Goal: Task Accomplishment & Management: Use online tool/utility

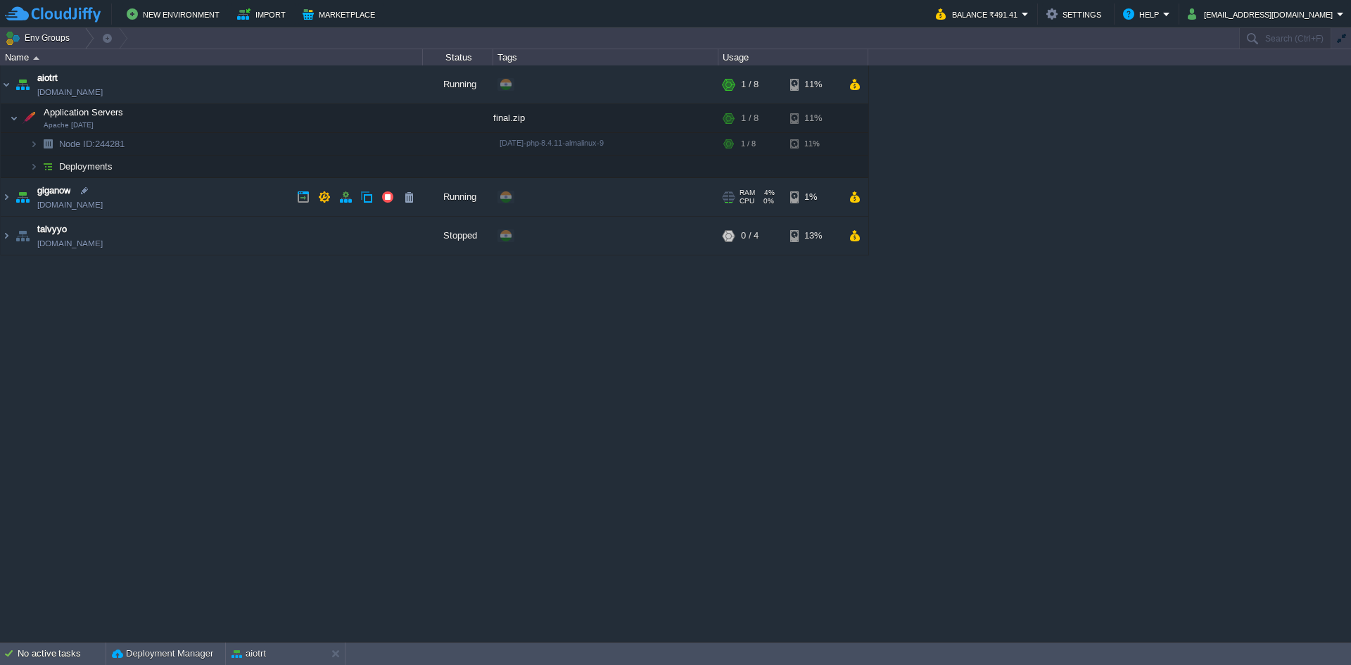
click at [856, 186] on div "RAM 4% CPU 0% 1 / 8 1%" at bounding box center [793, 197] width 150 height 38
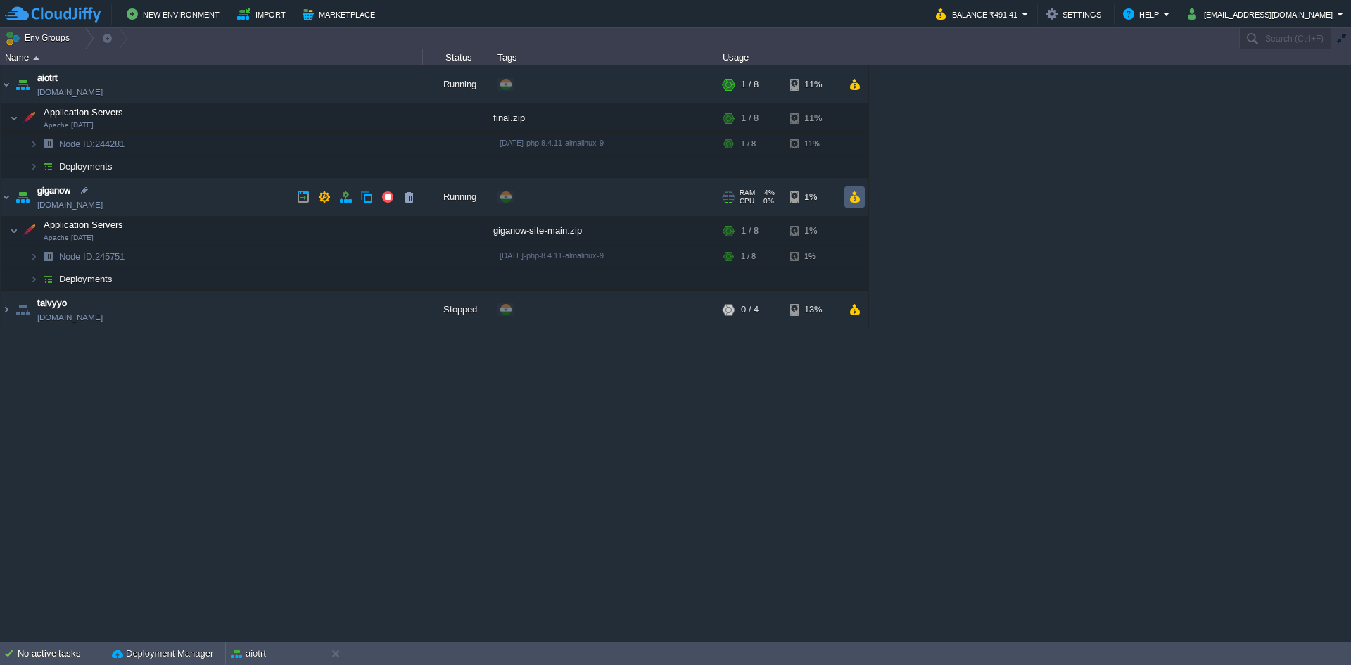
click at [851, 208] on td at bounding box center [854, 196] width 20 height 21
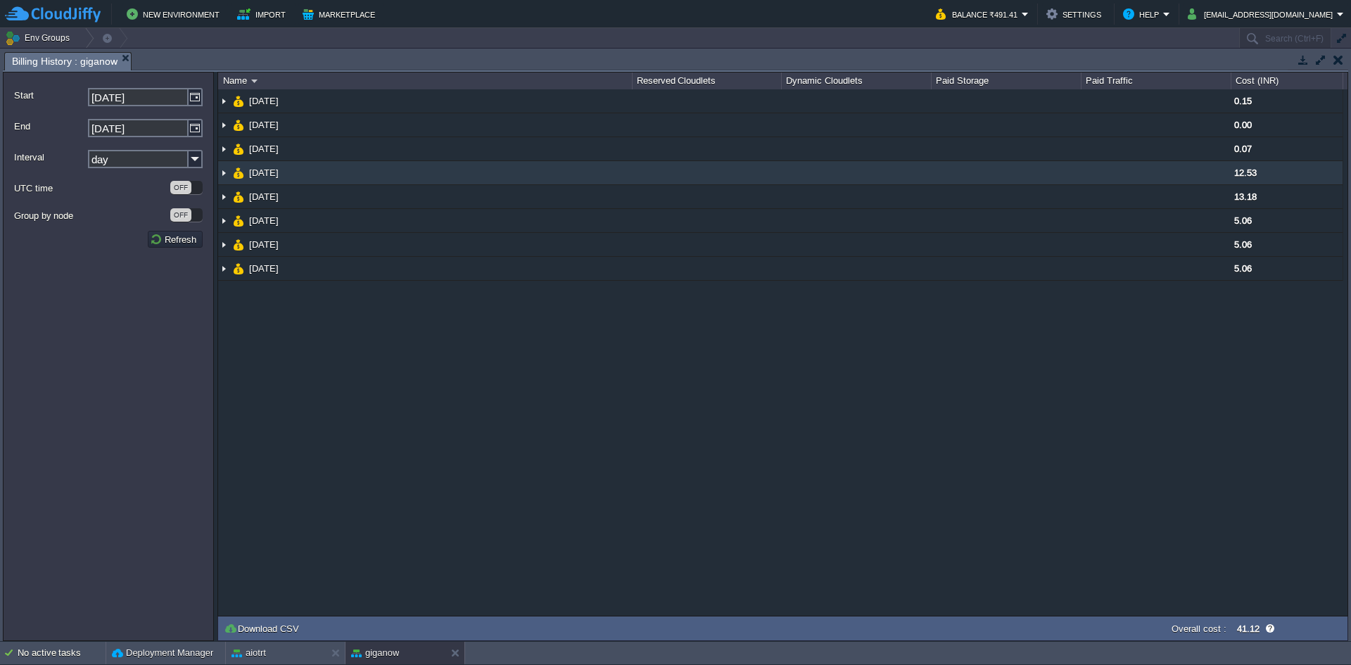
click at [618, 173] on td "[DATE]" at bounding box center [425, 173] width 414 height 24
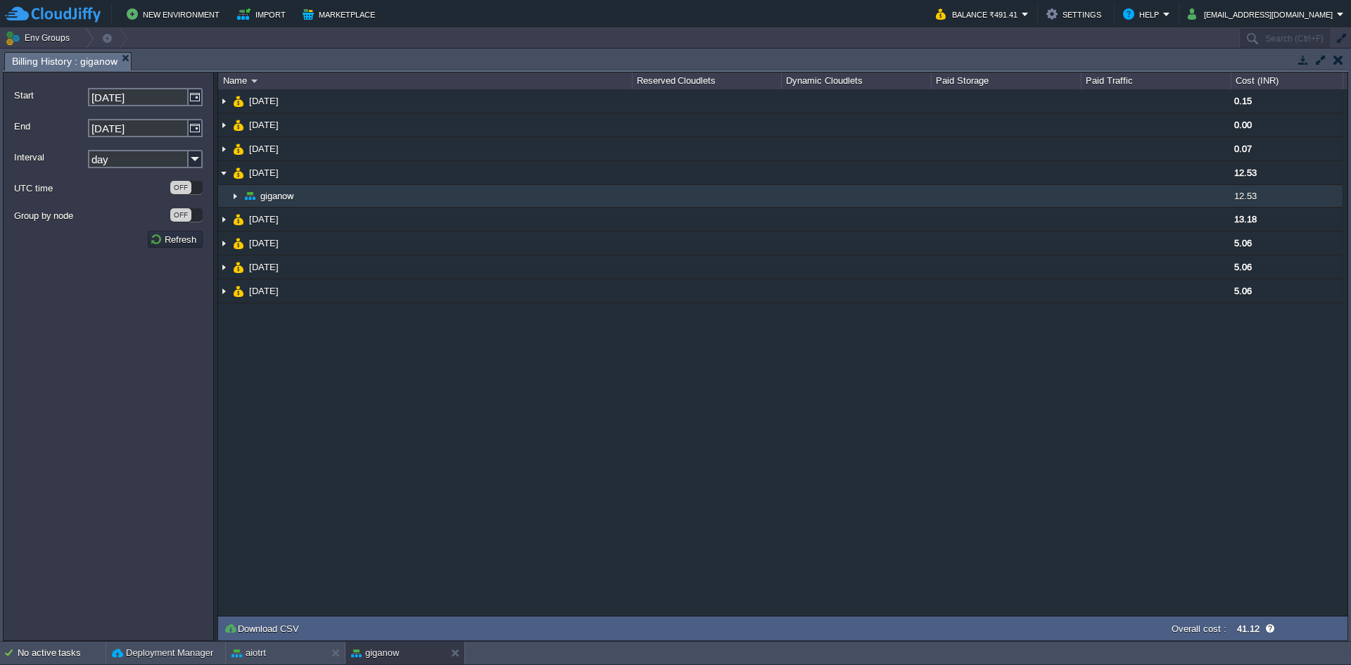
click at [611, 189] on td "giganow" at bounding box center [425, 196] width 414 height 23
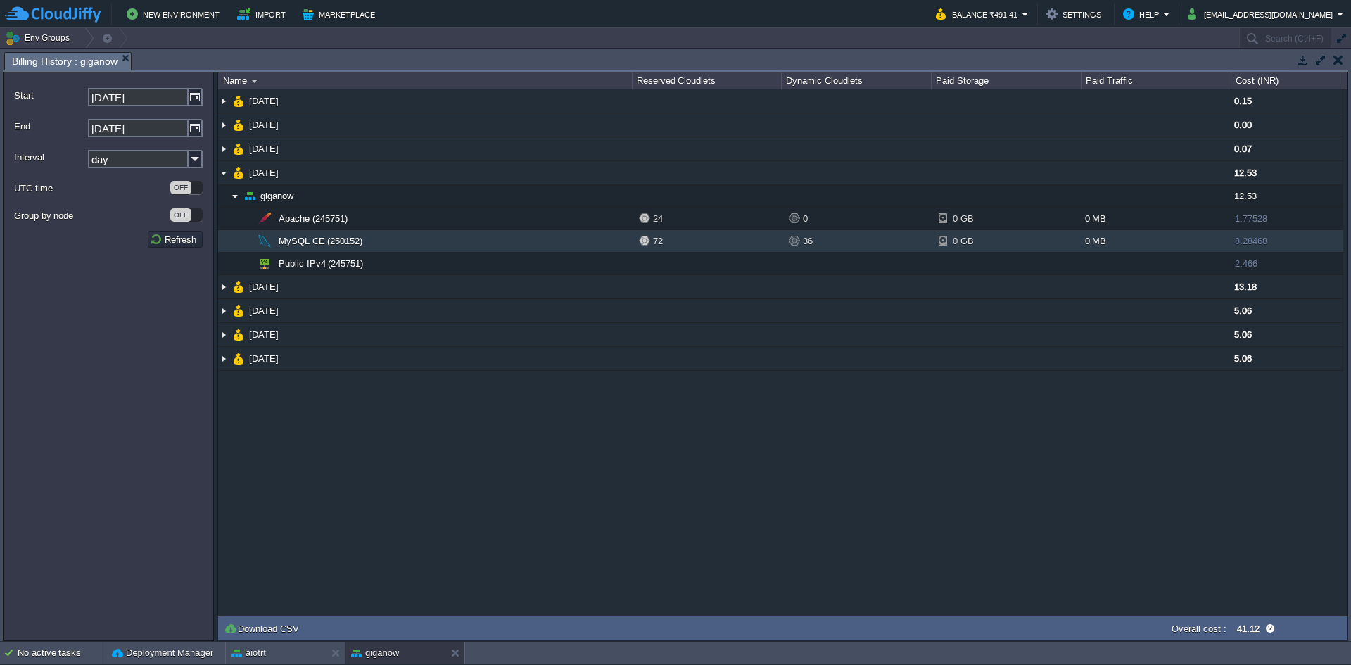
click at [615, 234] on td "MySQL CE (250152)" at bounding box center [425, 241] width 414 height 23
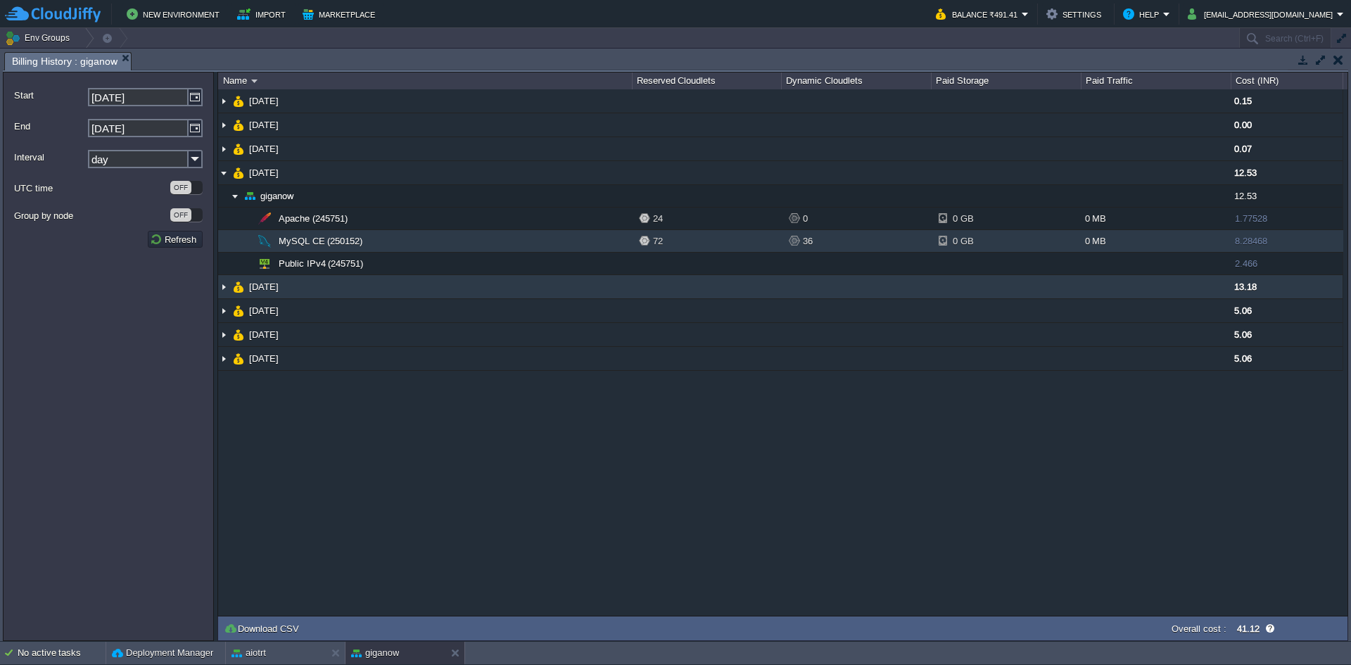
click at [1117, 279] on td at bounding box center [1156, 287] width 150 height 24
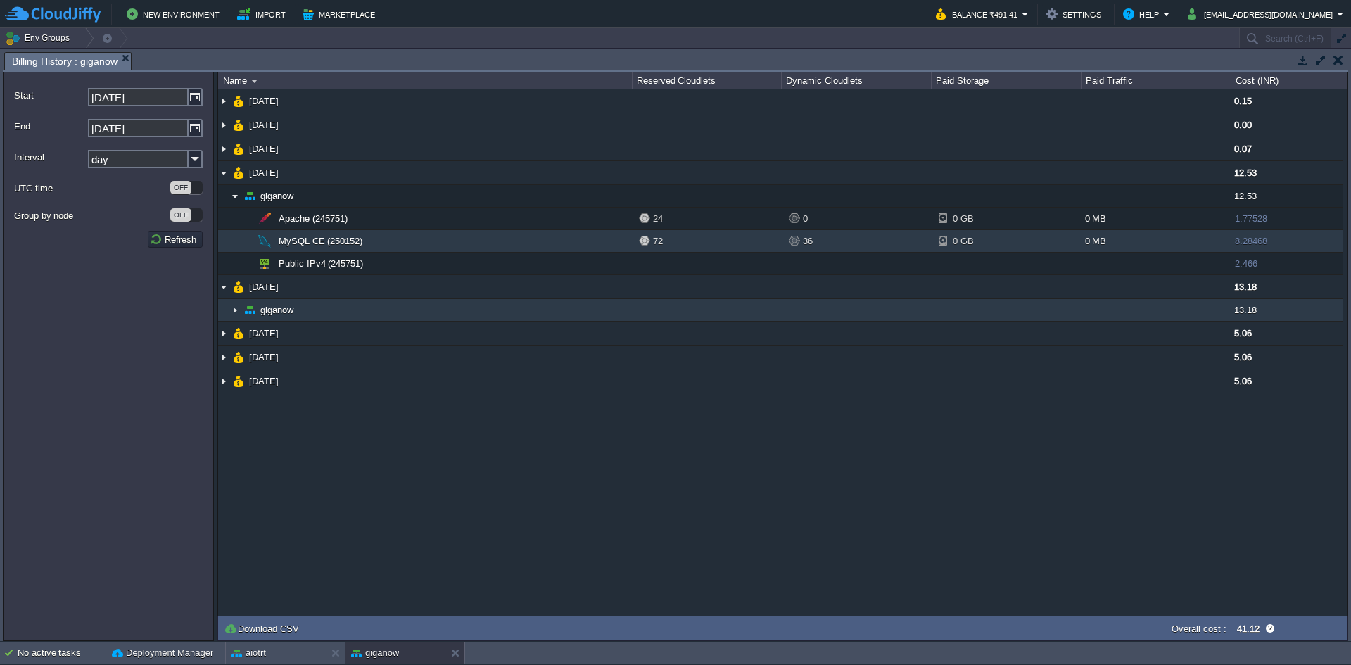
click at [1041, 306] on td at bounding box center [1006, 310] width 150 height 23
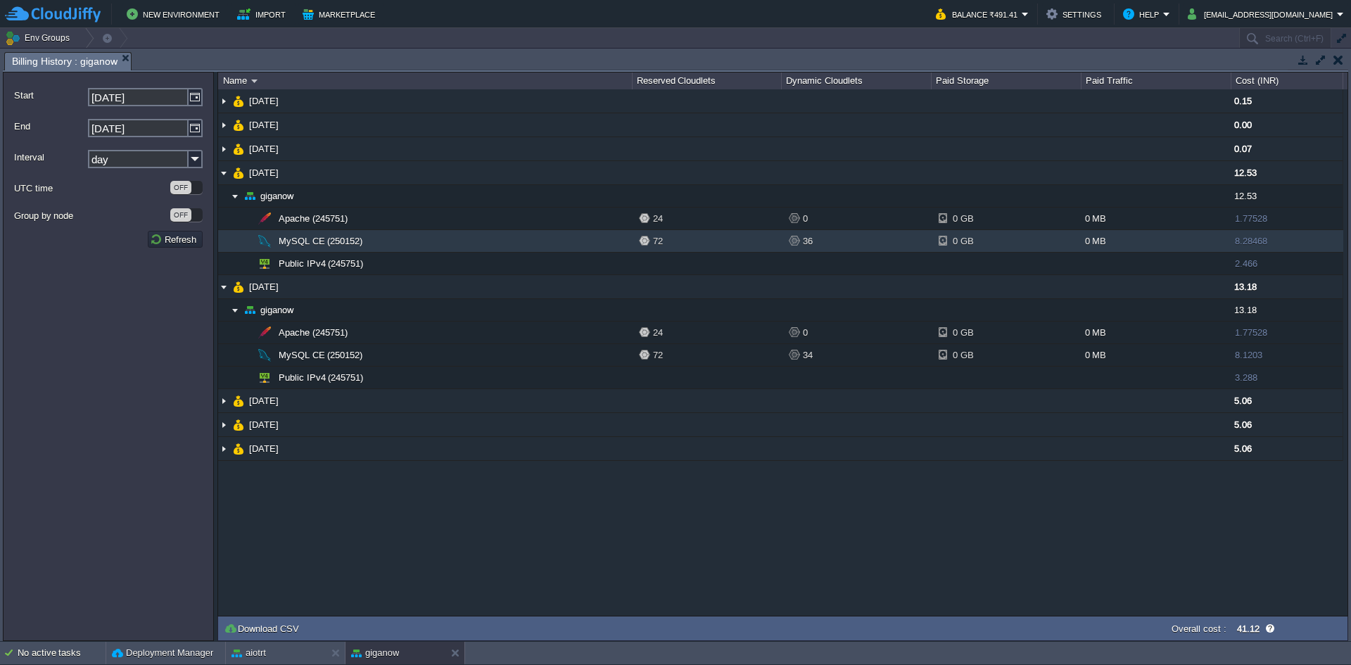
click at [1340, 63] on button "button" at bounding box center [1338, 59] width 10 height 13
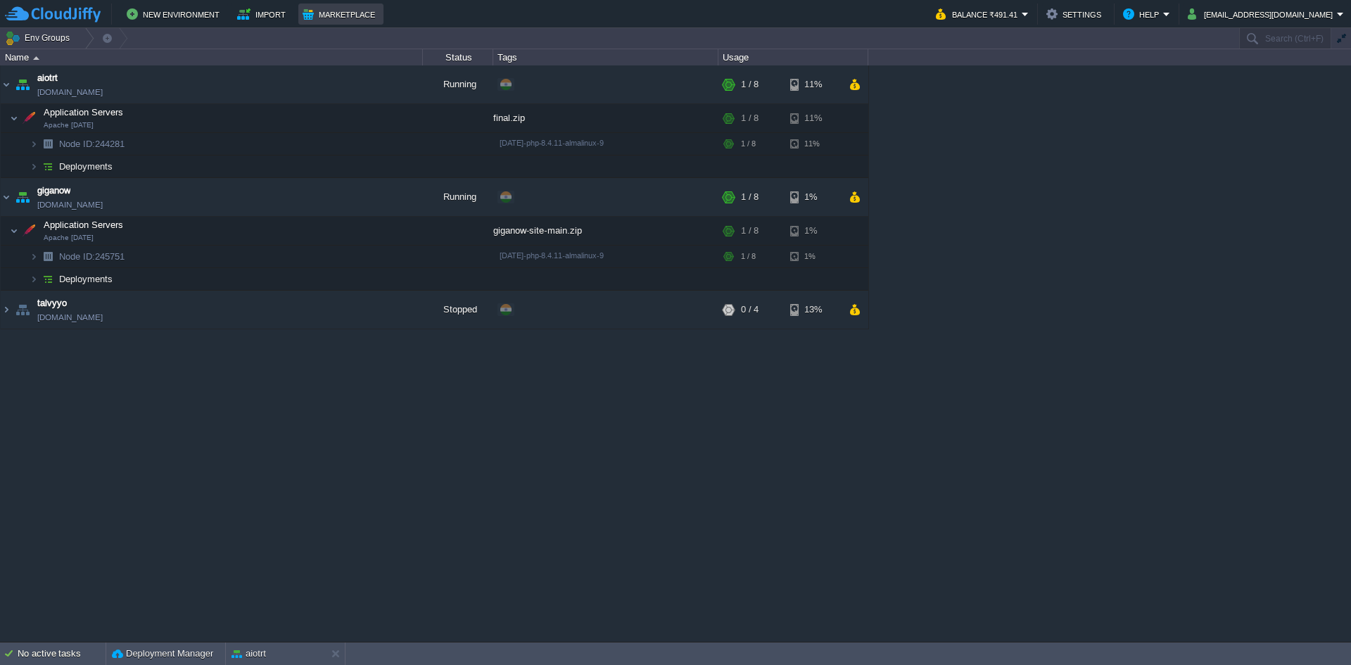
click at [310, 13] on button "Marketplace" at bounding box center [341, 14] width 77 height 17
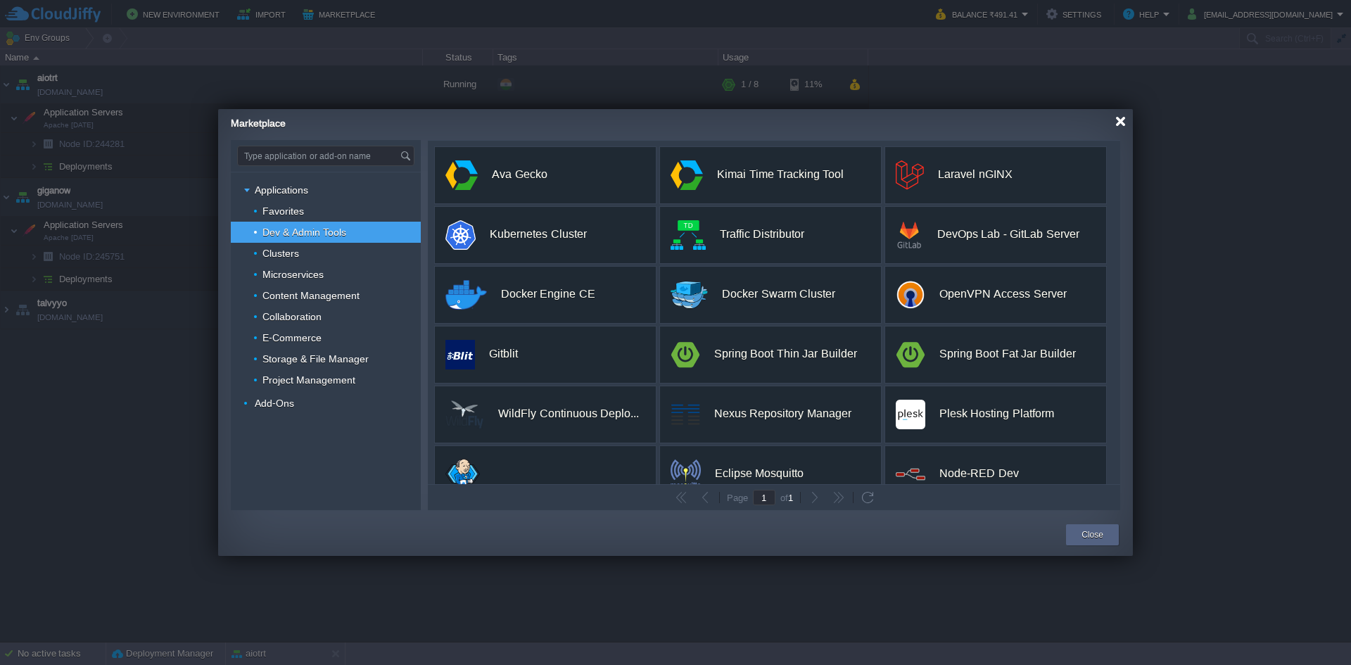
click at [1115, 122] on div at bounding box center [1120, 121] width 11 height 11
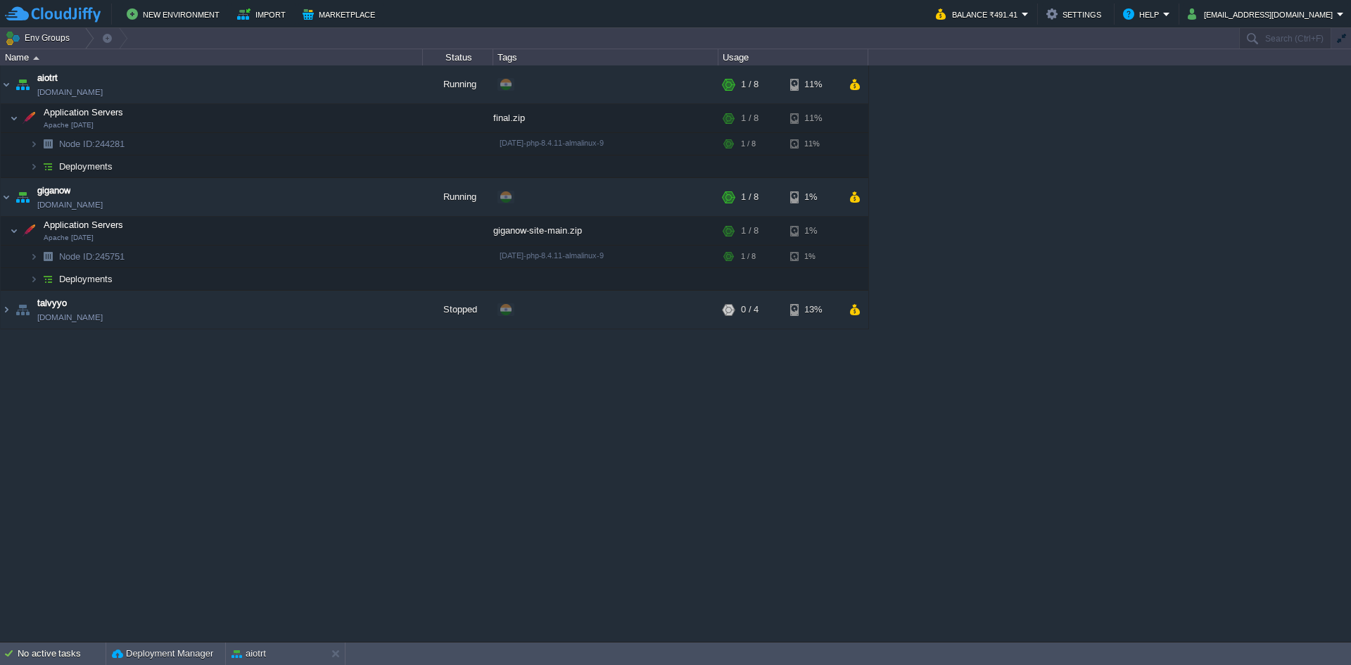
click at [188, 3] on div "New Environment Import Marketplace Bonus ₹0.00 Upgrade Account Balance ₹491.41 …" at bounding box center [675, 14] width 1351 height 28
click at [189, 7] on button "New Environment" at bounding box center [175, 14] width 97 height 17
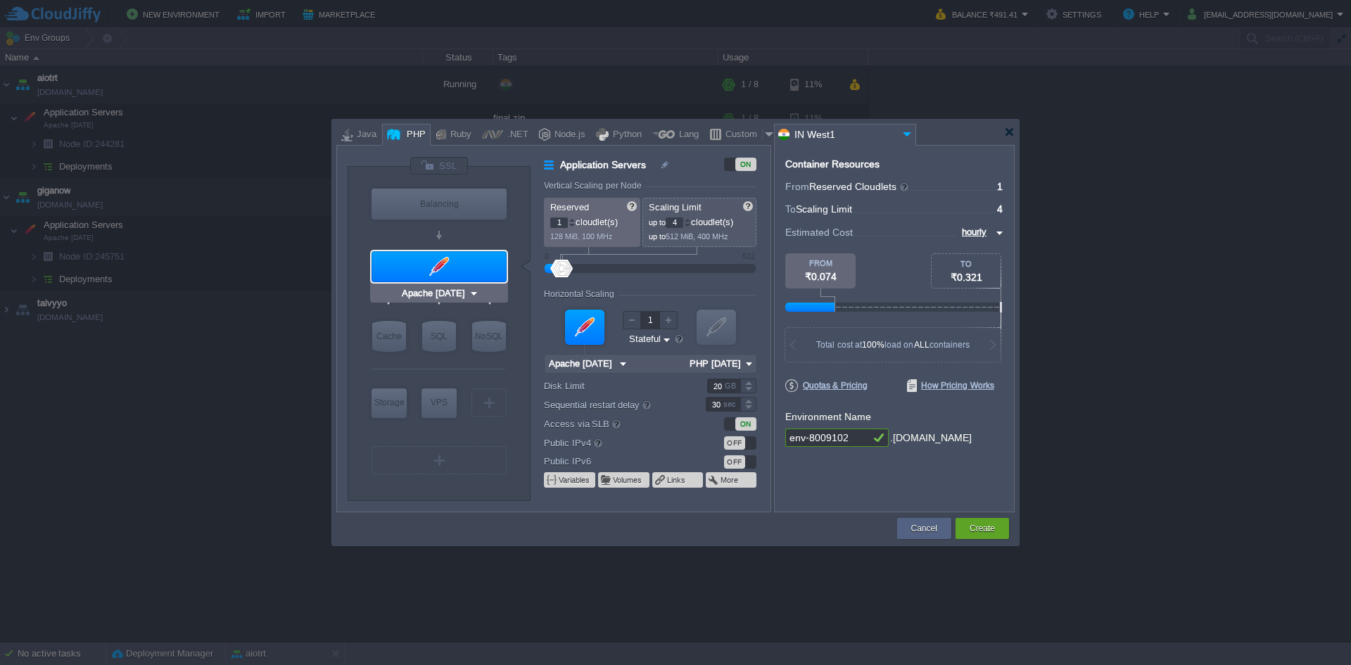
click at [445, 294] on input "Apache [DATE]" at bounding box center [434, 293] width 70 height 14
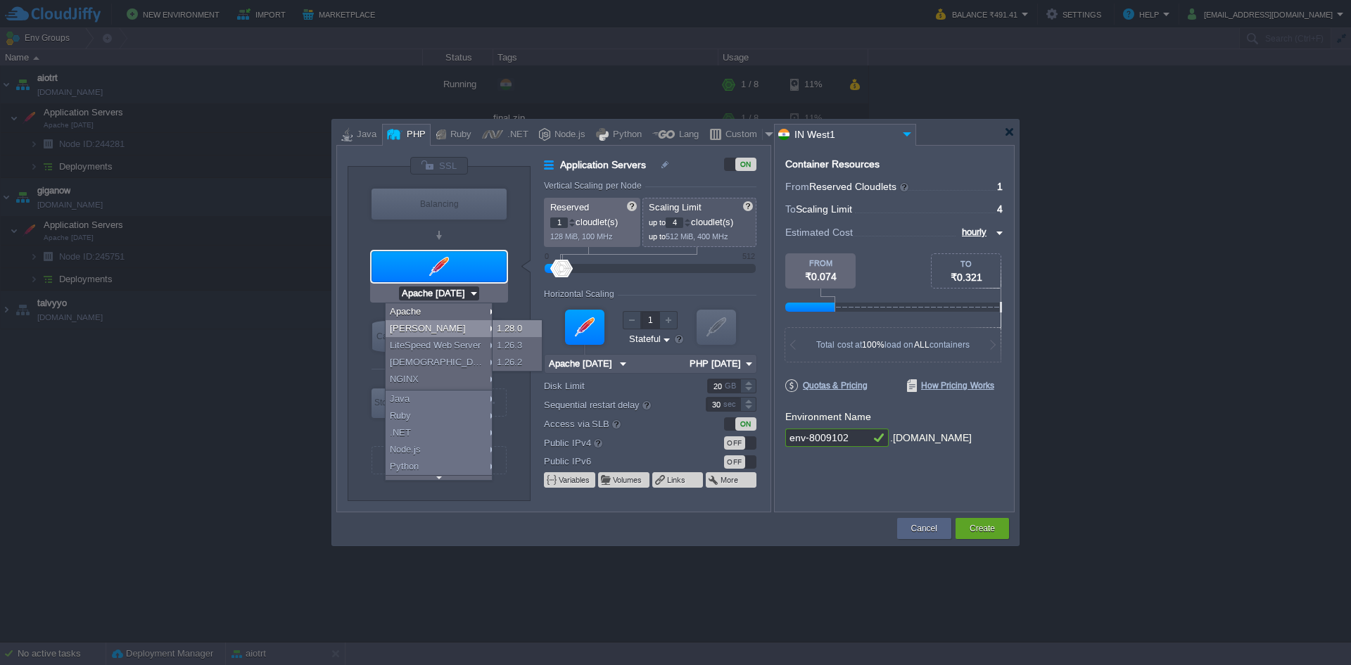
click at [528, 326] on div "1.28.0" at bounding box center [516, 328] width 49 height 17
type input "4"
type input "6"
type input "[PERSON_NAME] 1.28.0"
type input "PHP [DATE]"
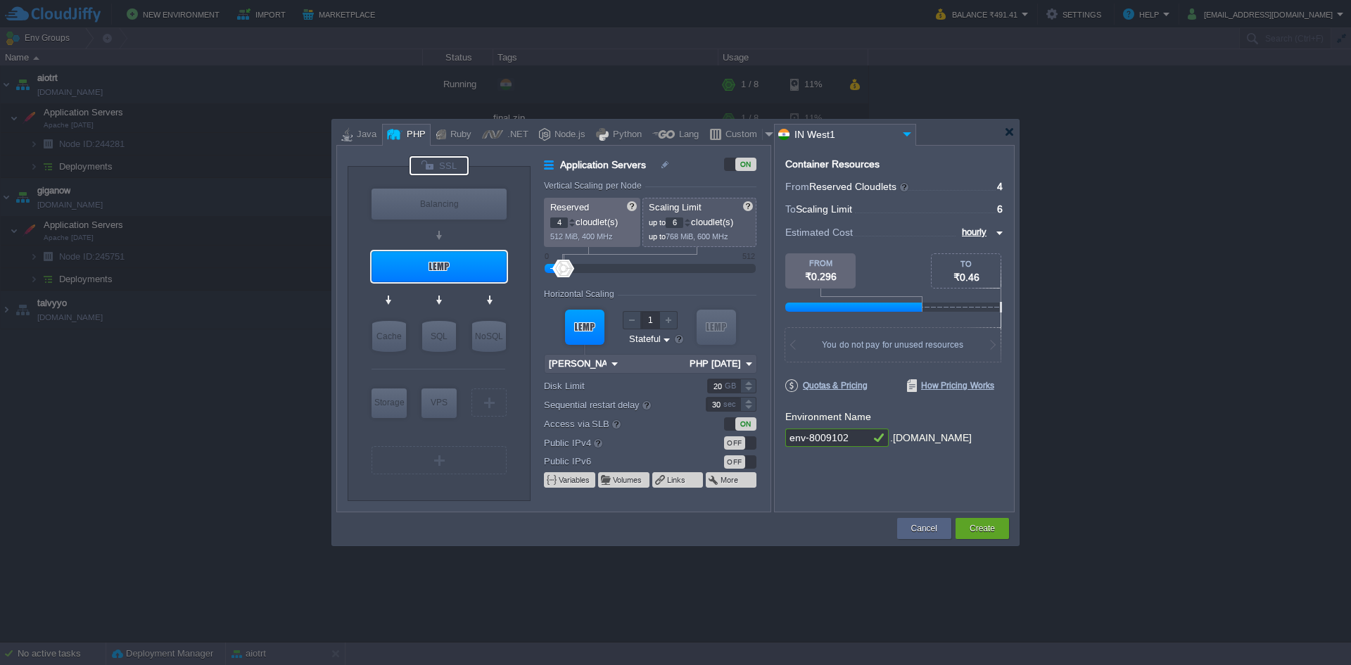
type input "[PERSON_NAME] 1.28.0"
click at [463, 289] on div at bounding box center [438, 301] width 134 height 32
click at [460, 291] on input "[PERSON_NAME] 1.28.0" at bounding box center [433, 293] width 61 height 14
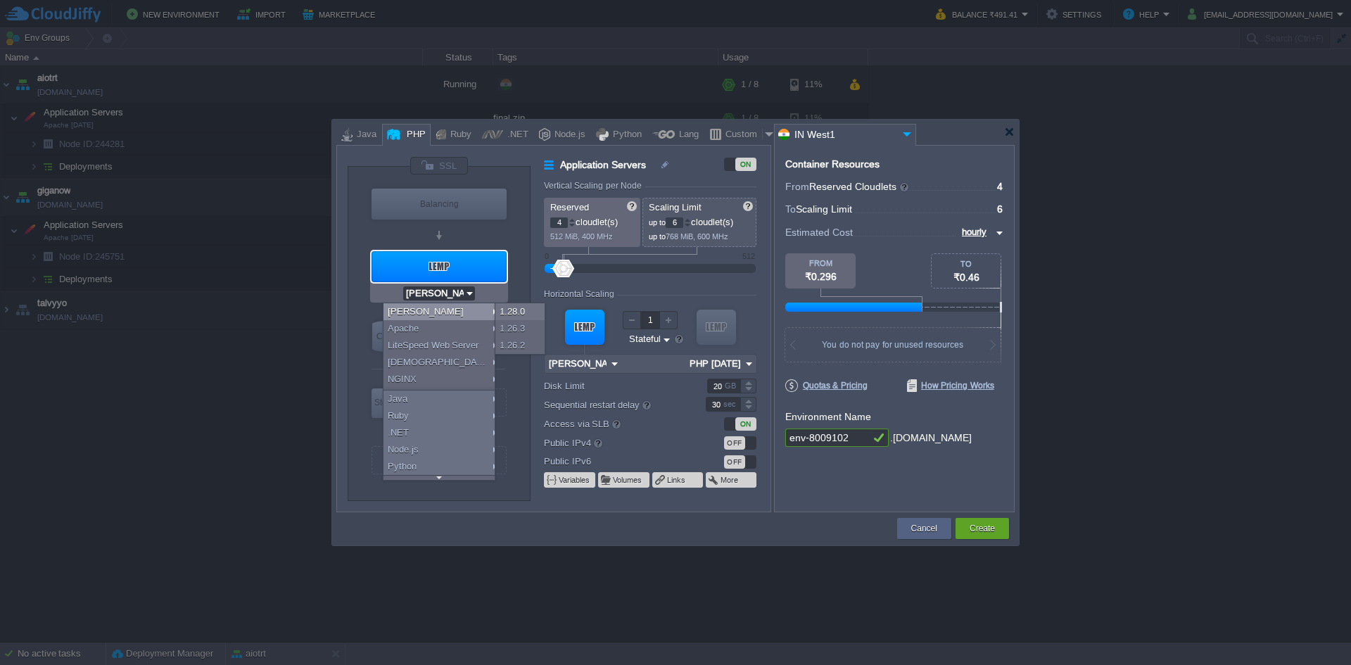
click at [363, 226] on div "VM Balancing VM Application Servers VM Cache VM SQL VM NoSQL VM Storage VM VPS …" at bounding box center [439, 333] width 183 height 333
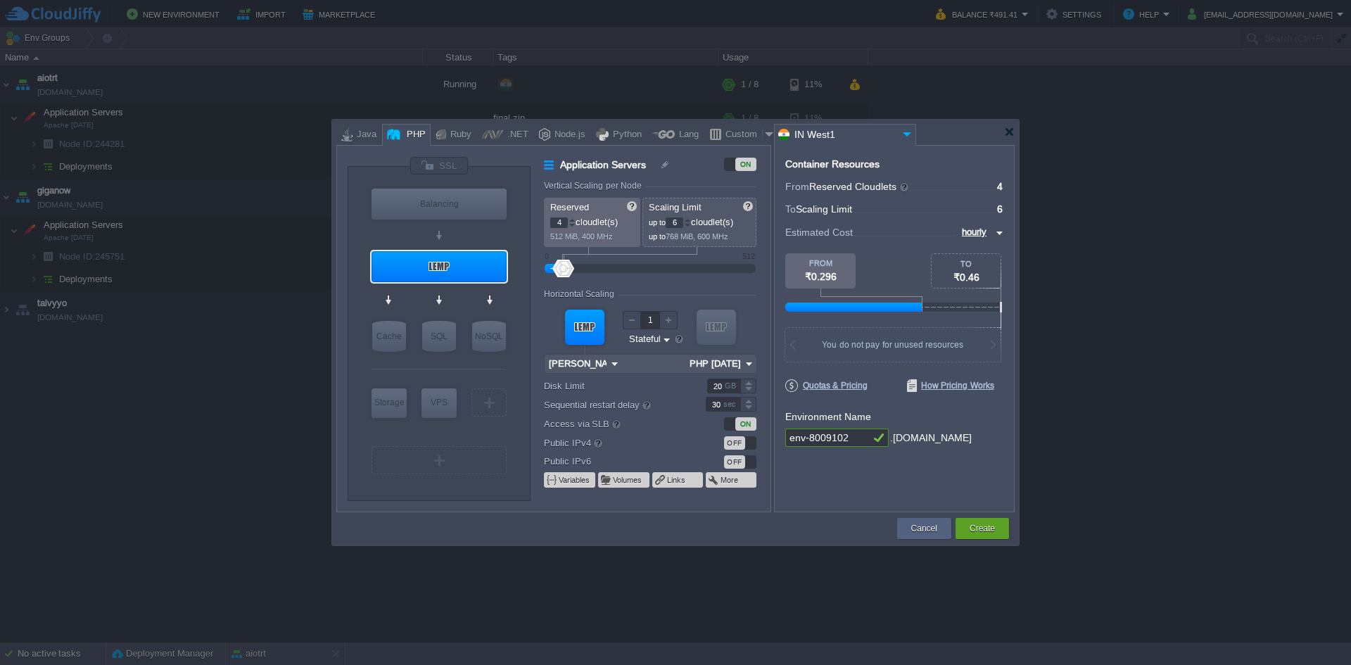
click at [971, 229] on div at bounding box center [1068, 126] width 566 height 253
click at [967, 221] on div at bounding box center [894, 222] width 218 height 5
click at [971, 229] on input "hourly" at bounding box center [975, 231] width 34 height 15
click at [974, 263] on div "daily" at bounding box center [979, 266] width 48 height 17
type input "daily"
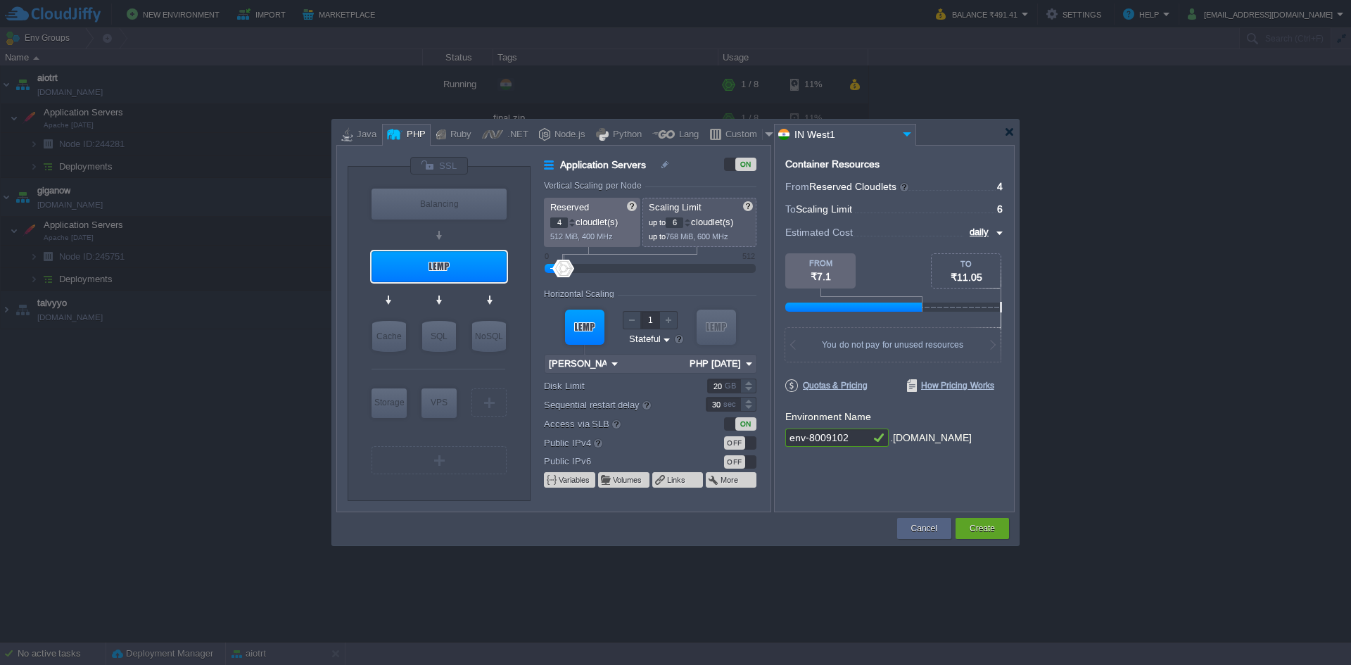
click at [973, 236] on input "daily" at bounding box center [978, 231] width 27 height 15
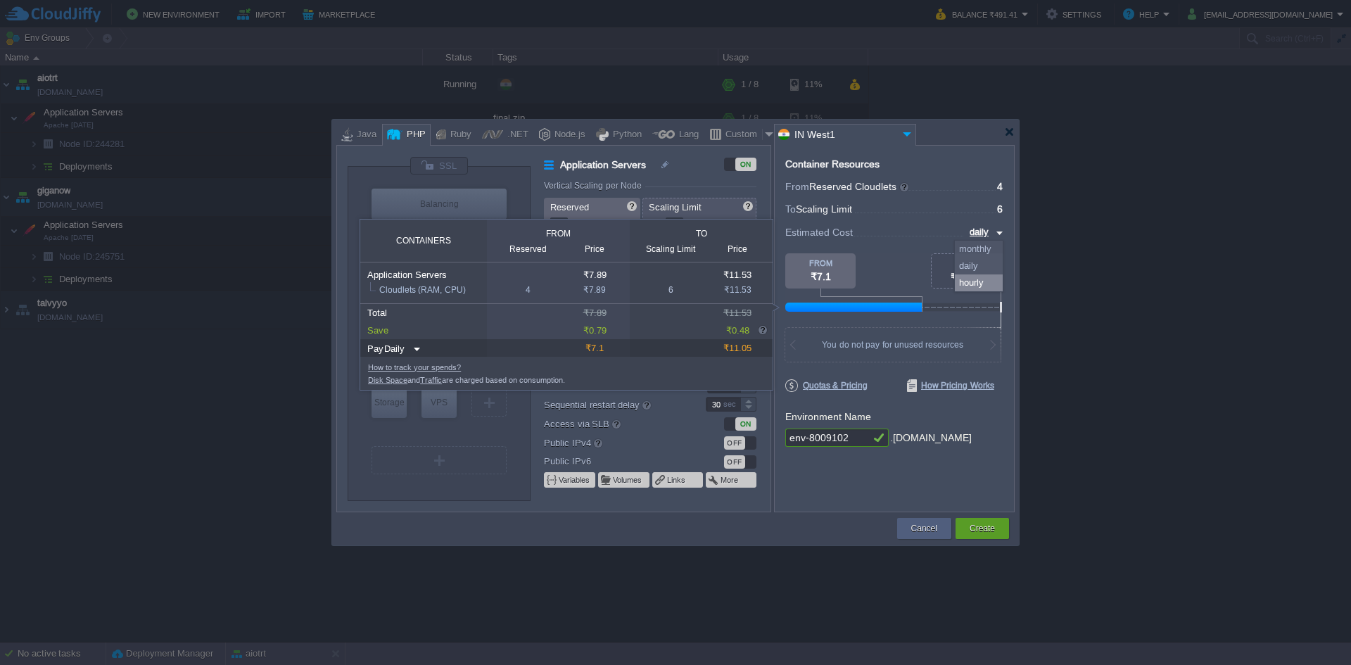
click at [863, 253] on div at bounding box center [894, 283] width 218 height 60
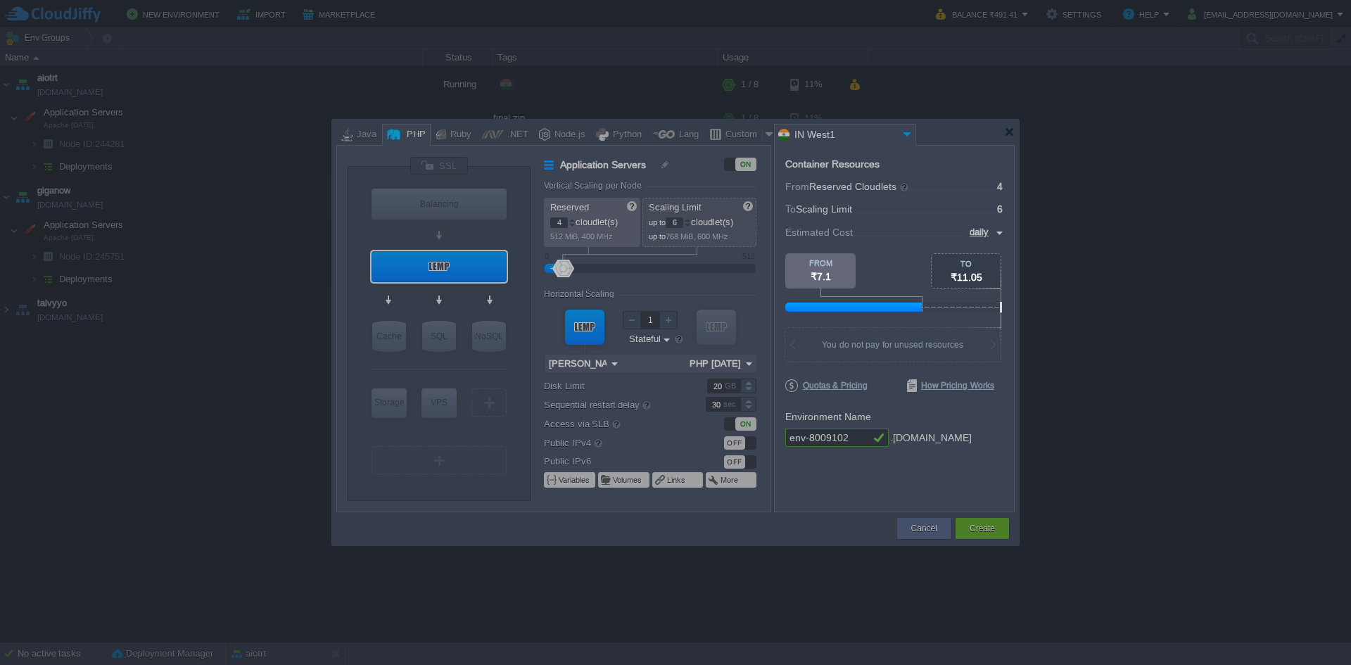
click at [851, 436] on body "New Environment Import Marketplace Bonus ₹0.00 Upgrade Account Balance ₹491.41 …" at bounding box center [675, 332] width 1351 height 665
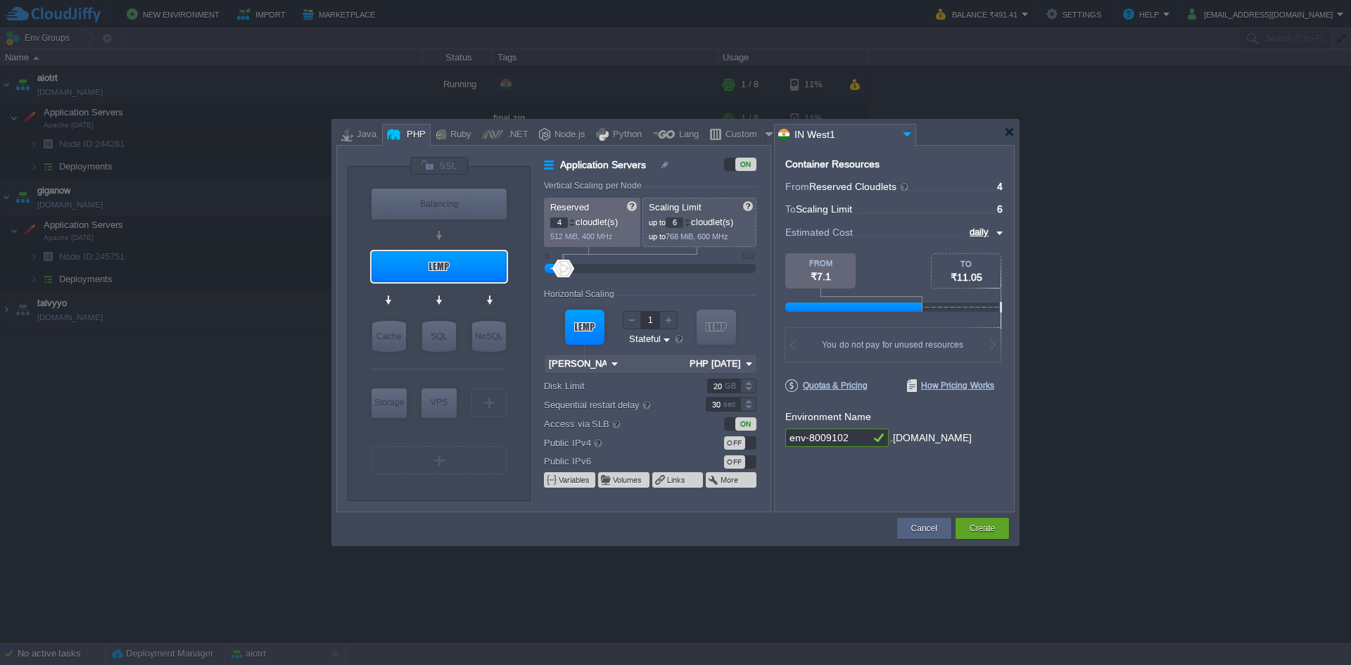
click at [851, 436] on input "env-8009102" at bounding box center [827, 437] width 84 height 18
type input "giganow1"
click at [966, 530] on div "Create" at bounding box center [982, 528] width 32 height 21
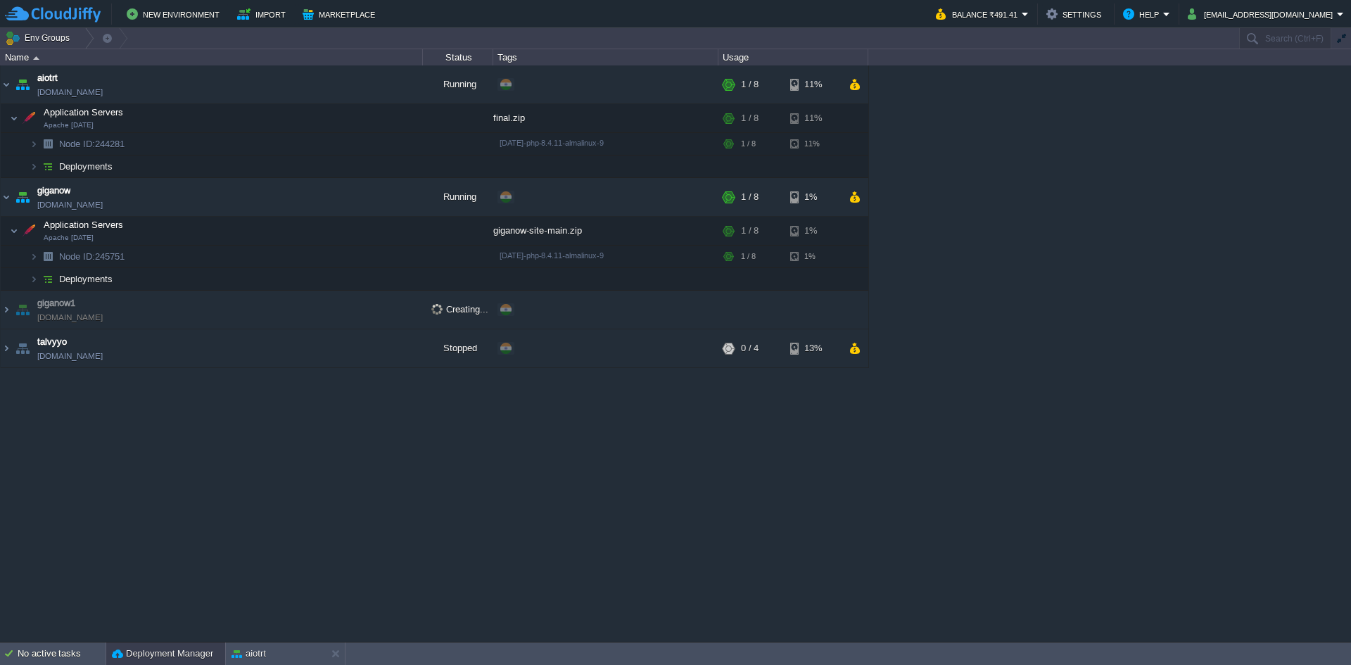
click at [205, 649] on button "Deployment Manager" at bounding box center [162, 654] width 101 height 14
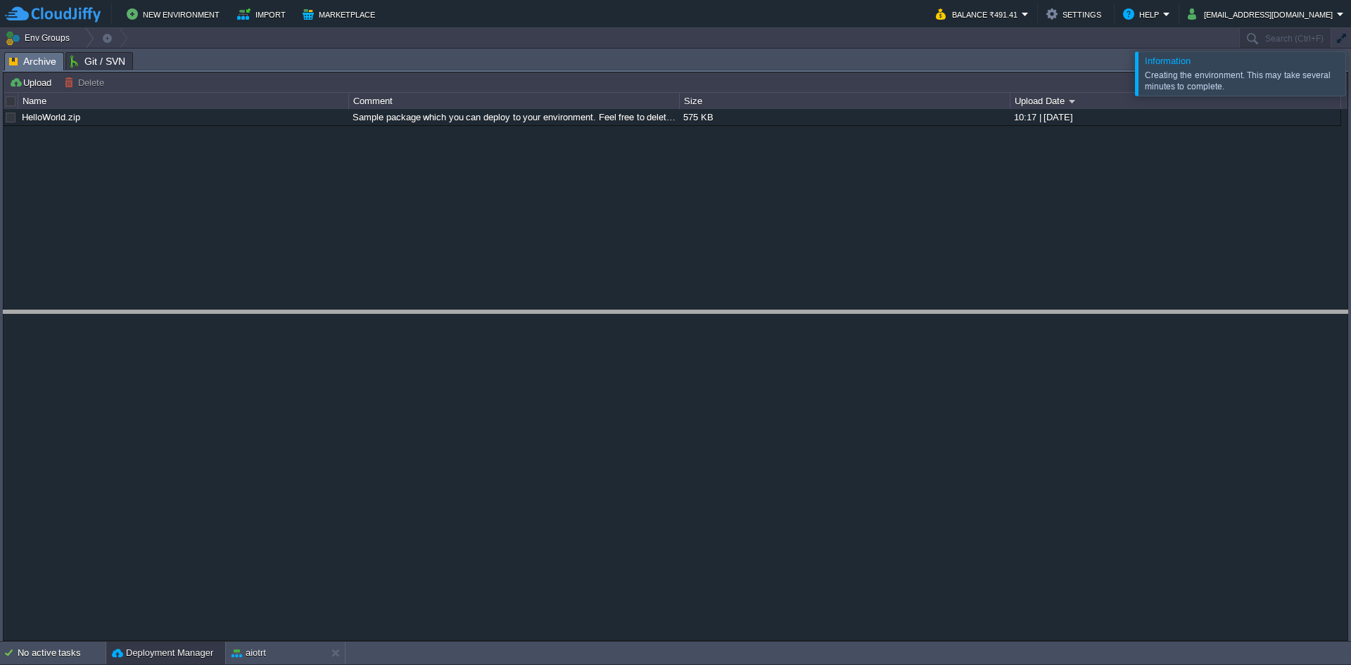
drag, startPoint x: 975, startPoint y: 58, endPoint x: 954, endPoint y: 316, distance: 259.1
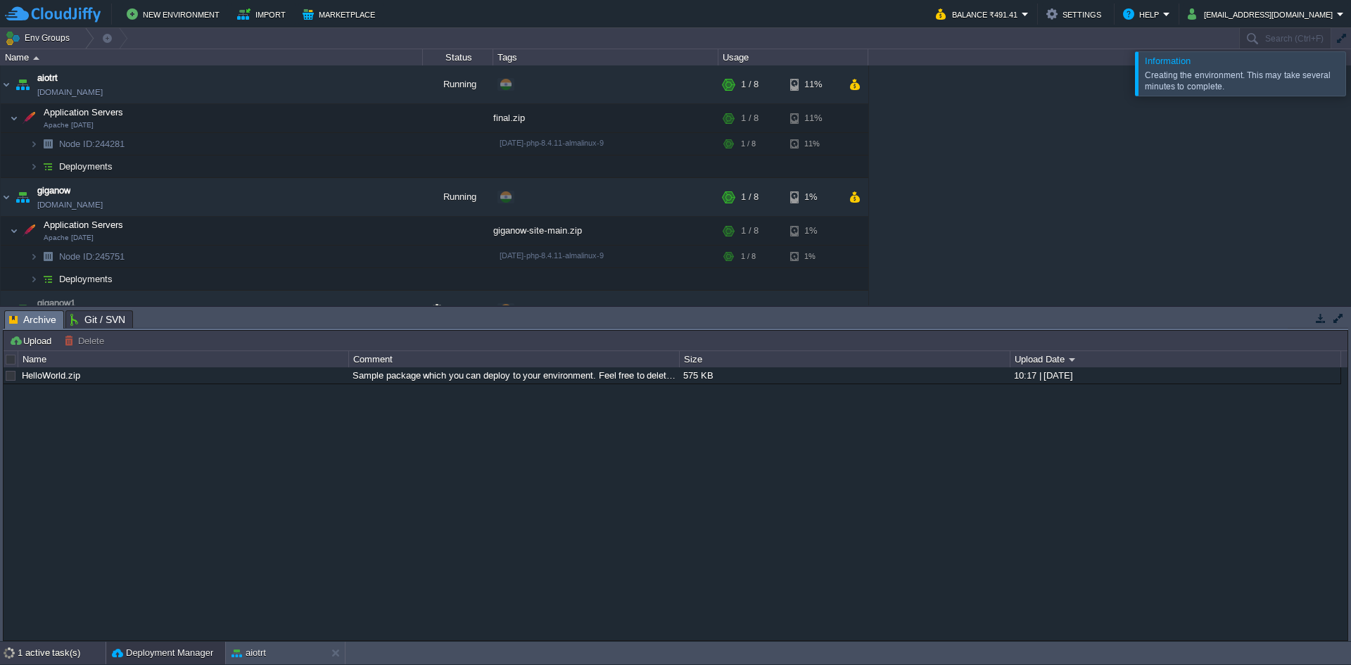
click at [46, 651] on div "1 active task(s)" at bounding box center [62, 653] width 88 height 23
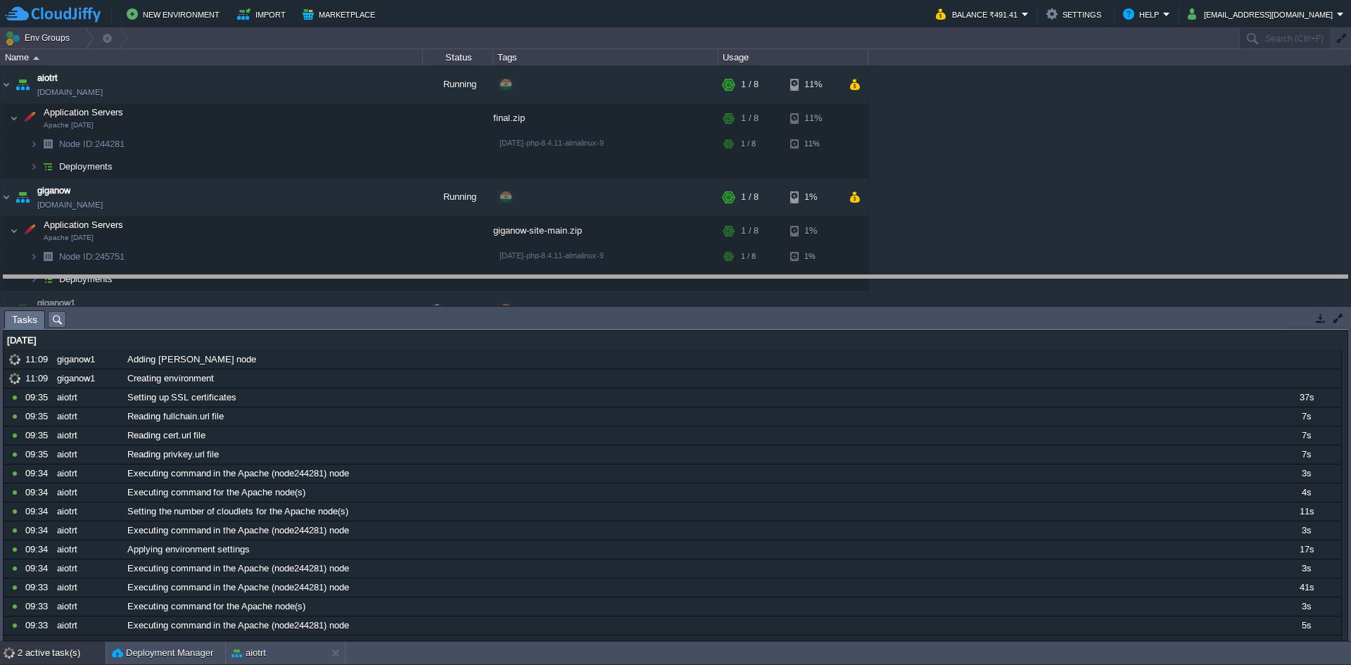
drag, startPoint x: 419, startPoint y: 322, endPoint x: 411, endPoint y: 195, distance: 127.6
